Goal: Download file/media

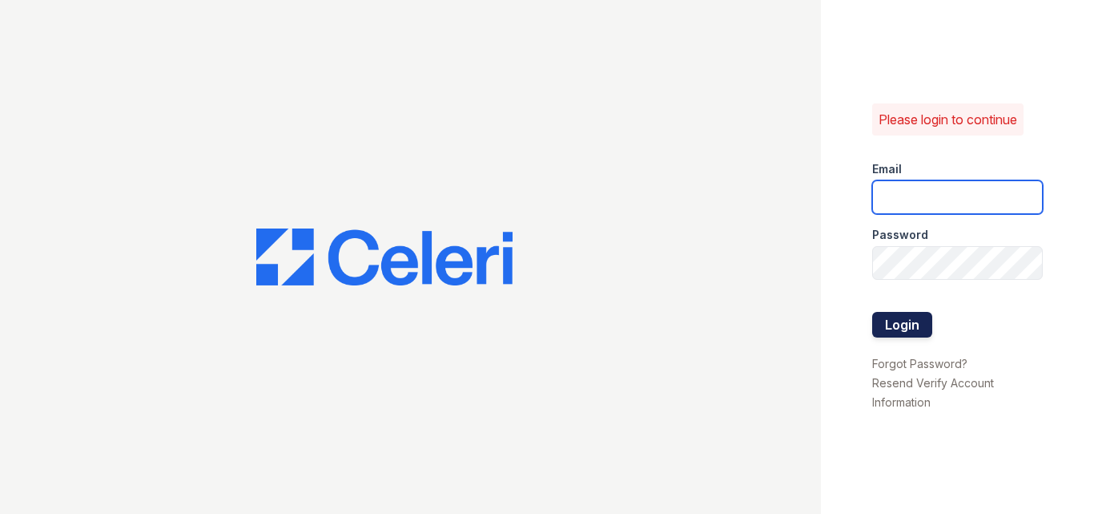
type input "[EMAIL_ADDRESS][DOMAIN_NAME]"
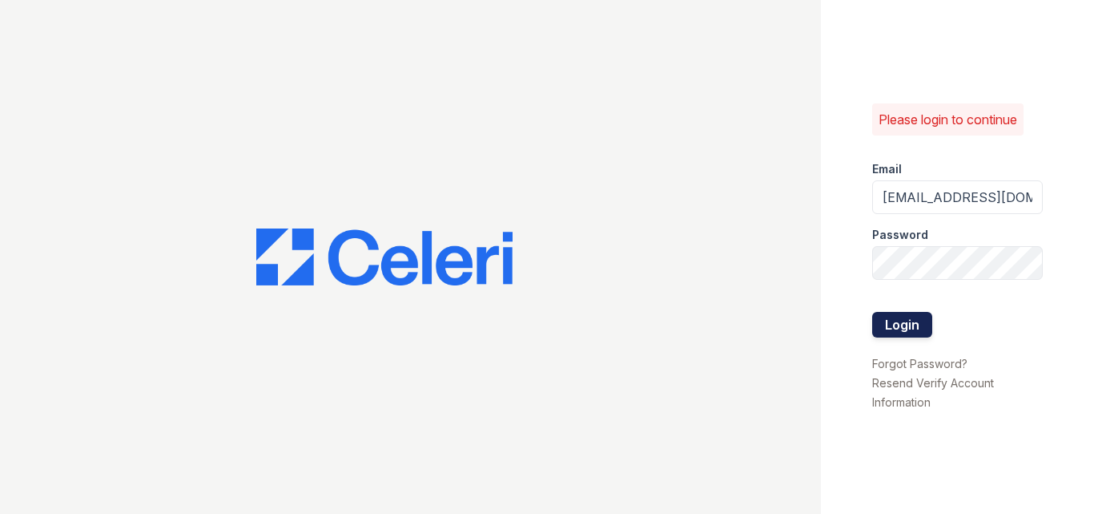
click at [898, 322] on button "Login" at bounding box center [902, 325] width 60 height 26
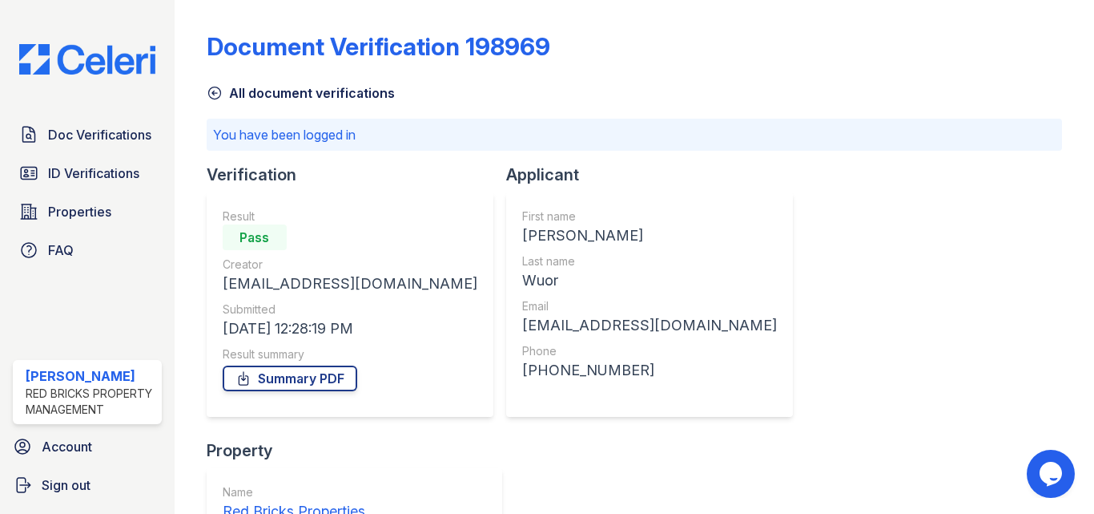
scroll to position [207, 0]
